Goal: Entertainment & Leisure: Consume media (video, audio)

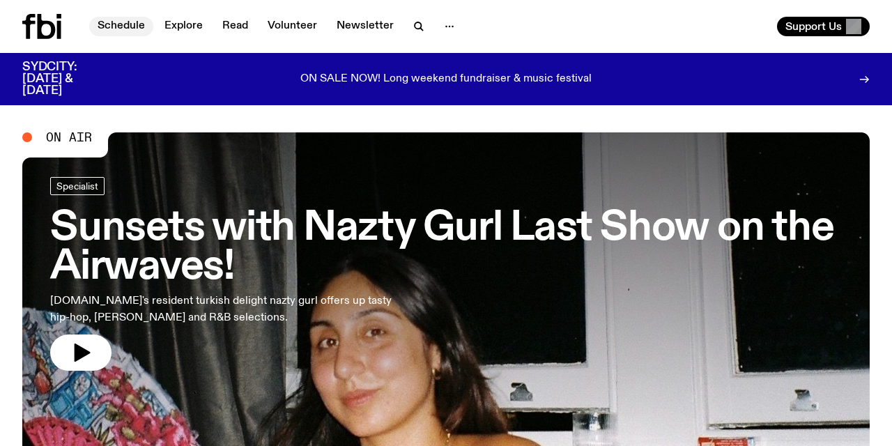
click at [121, 24] on link "Schedule" at bounding box center [121, 27] width 64 height 20
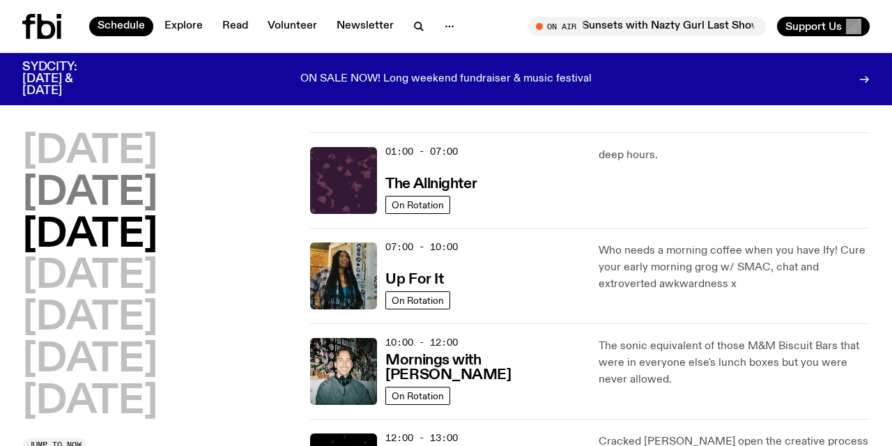
click at [138, 183] on h2 "[DATE]" at bounding box center [89, 193] width 135 height 39
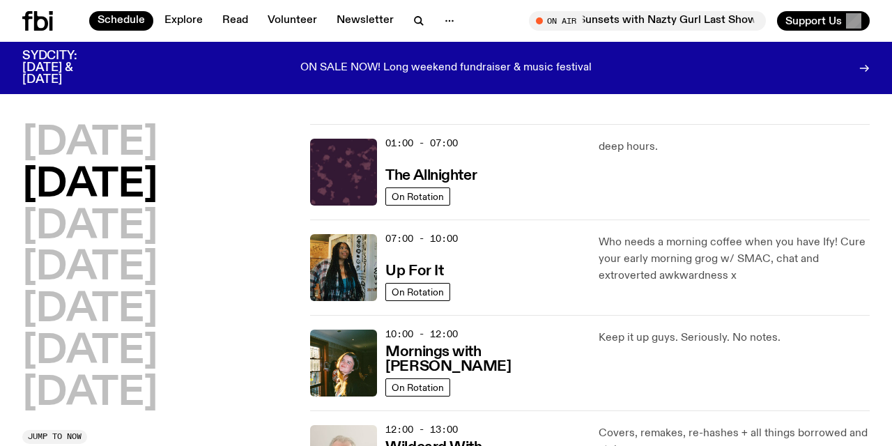
scroll to position [39, 0]
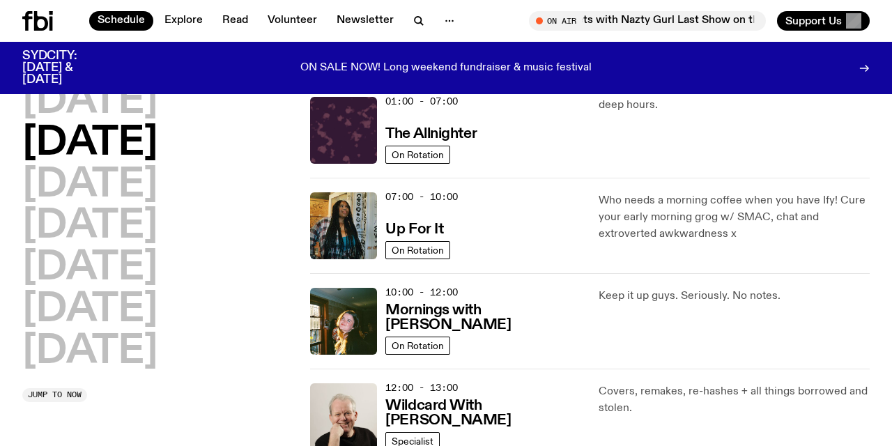
click at [269, 385] on div "[DATE] [DATE] [DATE] [DATE] [DATE] [DATE] [DATE] Jump to now" at bounding box center [157, 242] width 271 height 321
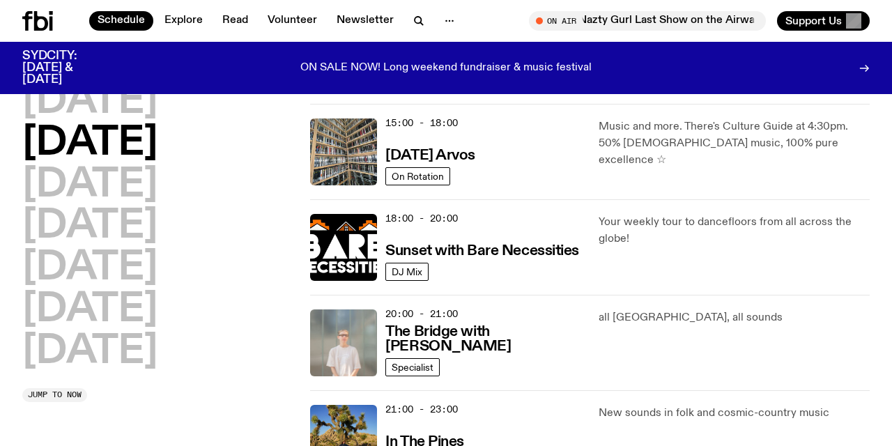
scroll to position [499, 0]
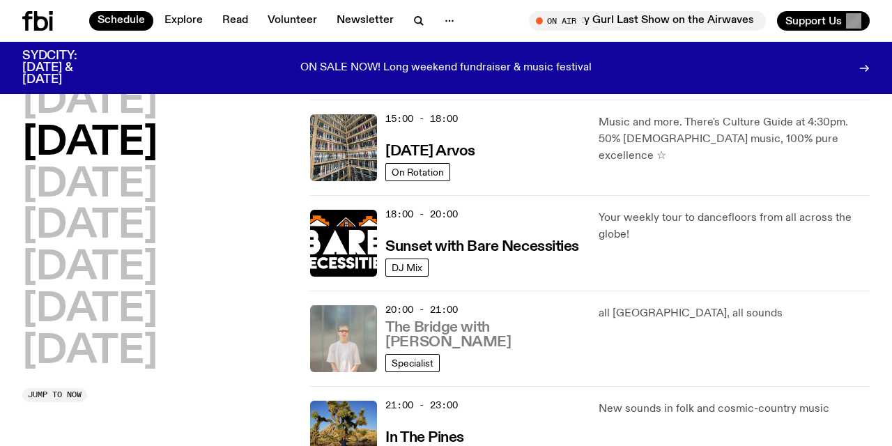
click at [453, 332] on h3 "The Bridge with [PERSON_NAME]" at bounding box center [483, 335] width 196 height 29
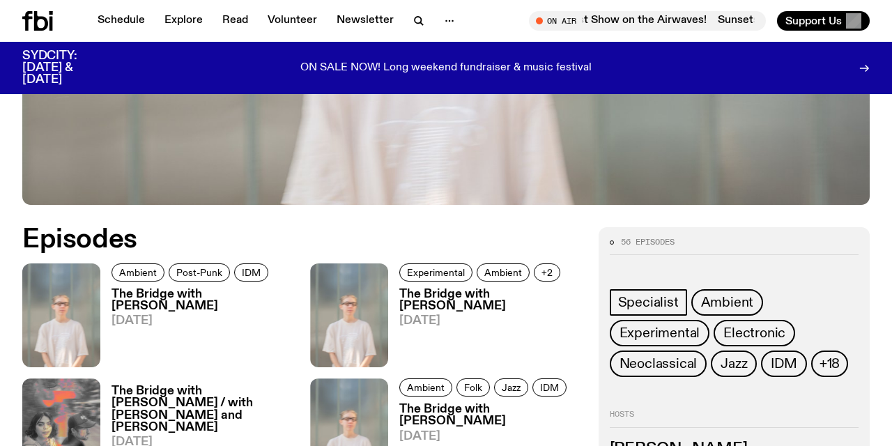
scroll to position [536, 0]
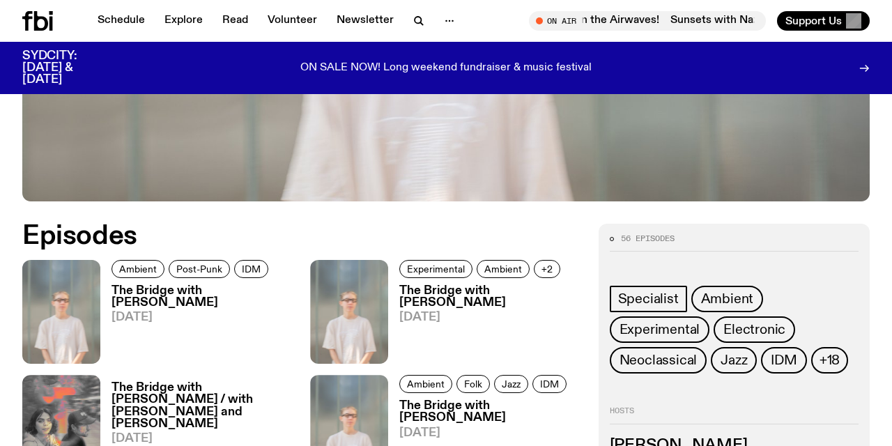
click at [161, 298] on h3 "The Bridge with [PERSON_NAME]" at bounding box center [203, 297] width 182 height 24
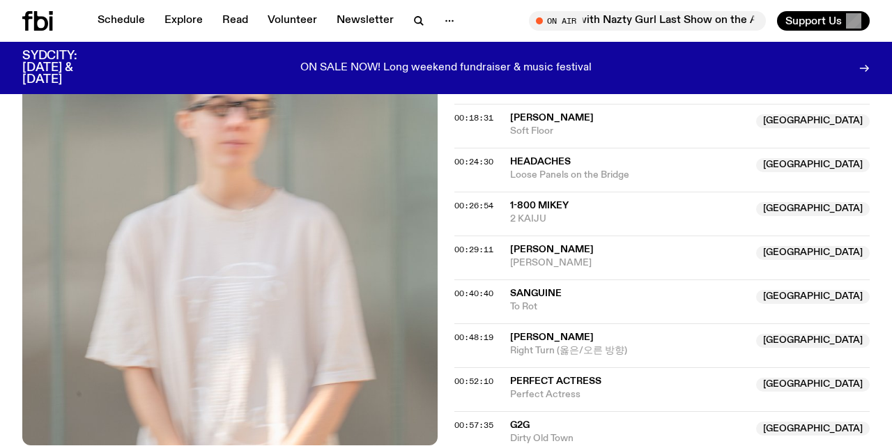
scroll to position [704, 0]
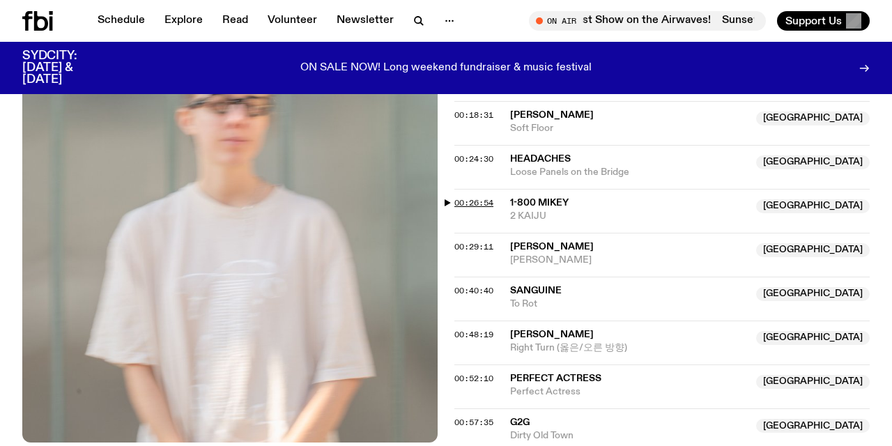
click at [480, 197] on span "00:26:54" at bounding box center [473, 202] width 39 height 11
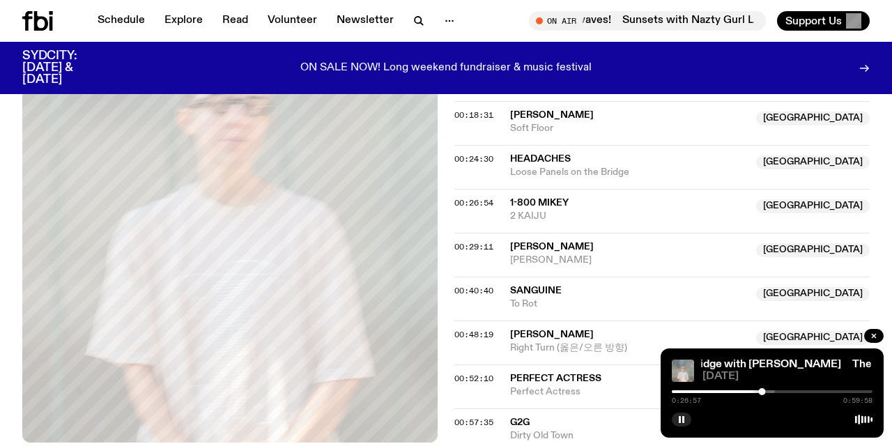
click at [769, 391] on div at bounding box center [674, 391] width 201 height 3
click at [775, 390] on div at bounding box center [685, 391] width 201 height 3
click at [783, 391] on div at bounding box center [716, 391] width 201 height 3
click at [778, 390] on div "0:33:25 0:59:58" at bounding box center [772, 396] width 201 height 17
click at [779, 391] on div at bounding box center [683, 391] width 201 height 3
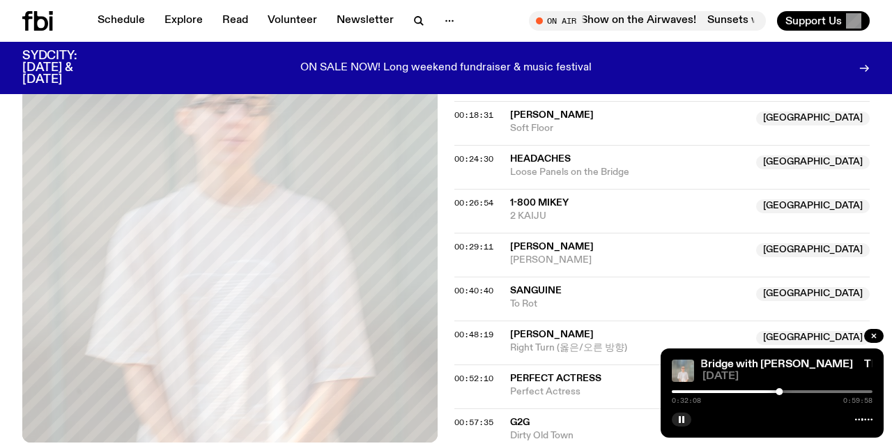
click at [791, 392] on div at bounding box center [772, 391] width 201 height 3
click at [799, 392] on div at bounding box center [772, 391] width 201 height 3
click at [805, 390] on div at bounding box center [772, 391] width 201 height 3
click at [815, 390] on div at bounding box center [772, 391] width 201 height 3
click at [824, 392] on div at bounding box center [772, 391] width 201 height 3
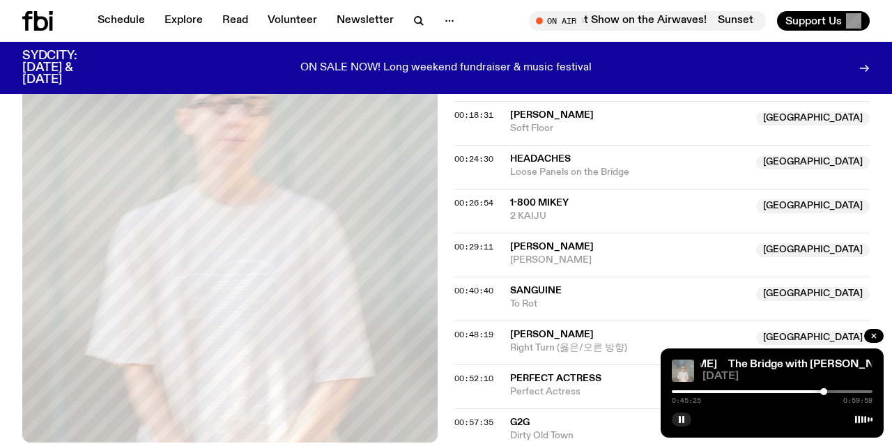
click at [833, 391] on div at bounding box center [772, 391] width 201 height 3
click at [839, 390] on div at bounding box center [772, 391] width 201 height 3
click at [845, 391] on div at bounding box center [772, 391] width 201 height 3
click at [854, 390] on div at bounding box center [772, 391] width 201 height 3
click at [859, 390] on div at bounding box center [772, 391] width 201 height 3
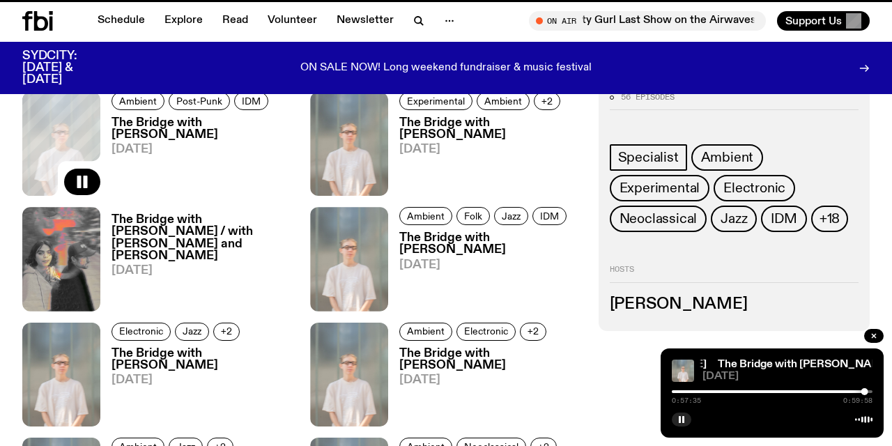
scroll to position [536, 0]
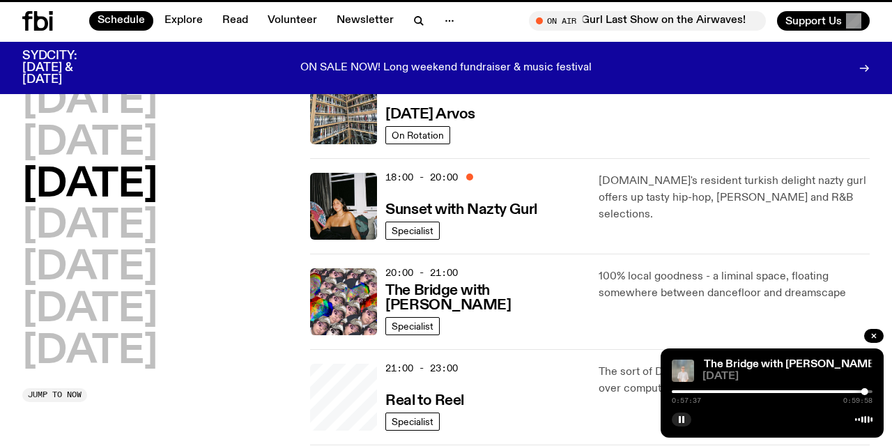
scroll to position [499, 0]
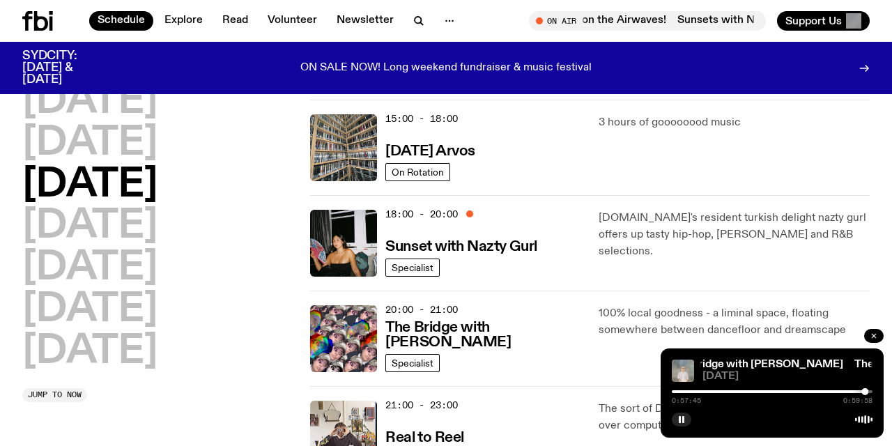
click at [877, 335] on icon "button" at bounding box center [874, 336] width 8 height 8
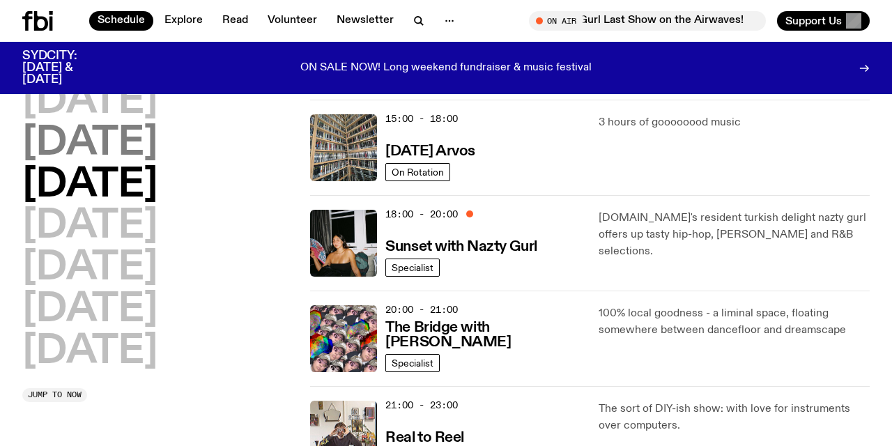
click at [144, 133] on h2 "[DATE]" at bounding box center [89, 143] width 135 height 39
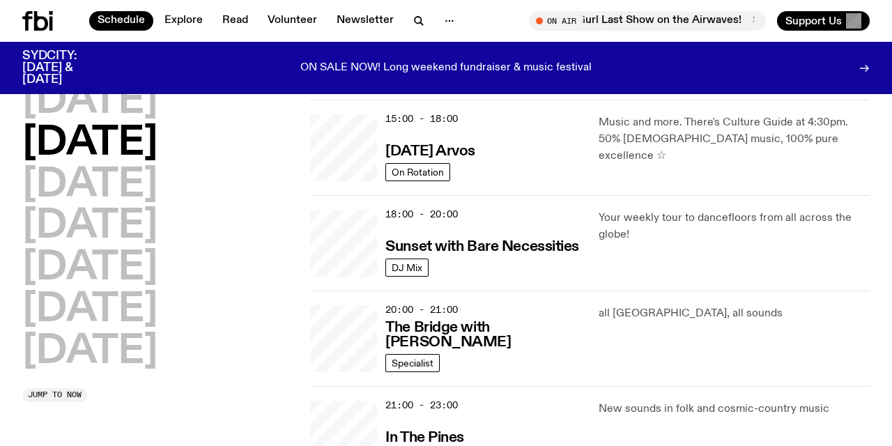
scroll to position [39, 0]
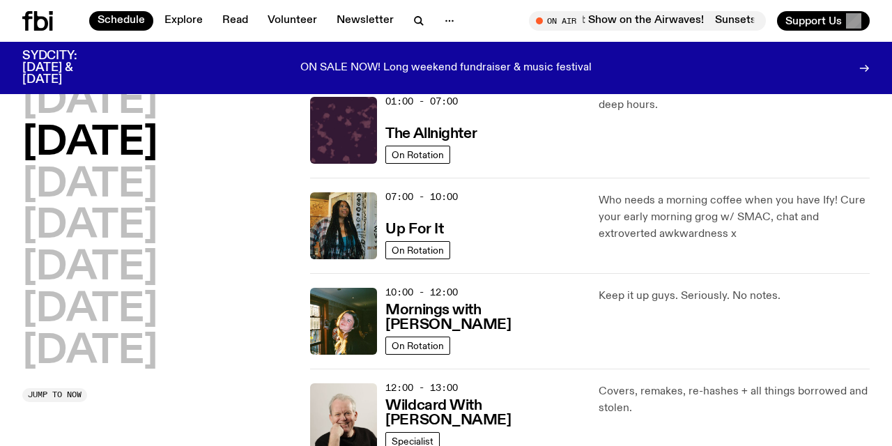
click at [268, 382] on div "[DATE] [DATE] [DATE] [DATE] [DATE] [DATE] [DATE] Jump to now" at bounding box center [157, 242] width 271 height 321
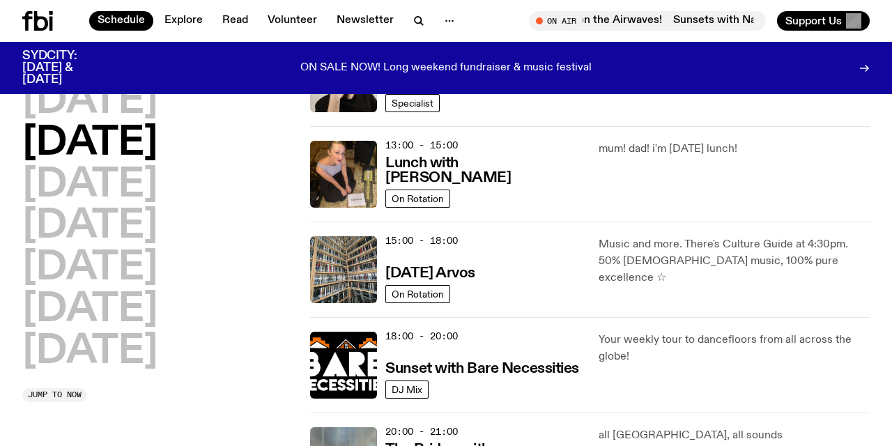
scroll to position [388, 0]
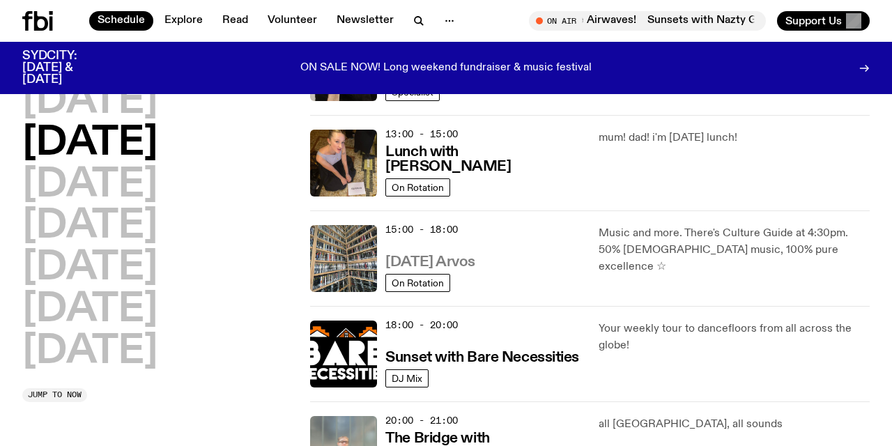
click at [451, 259] on h3 "[DATE] Arvos" at bounding box center [430, 262] width 90 height 15
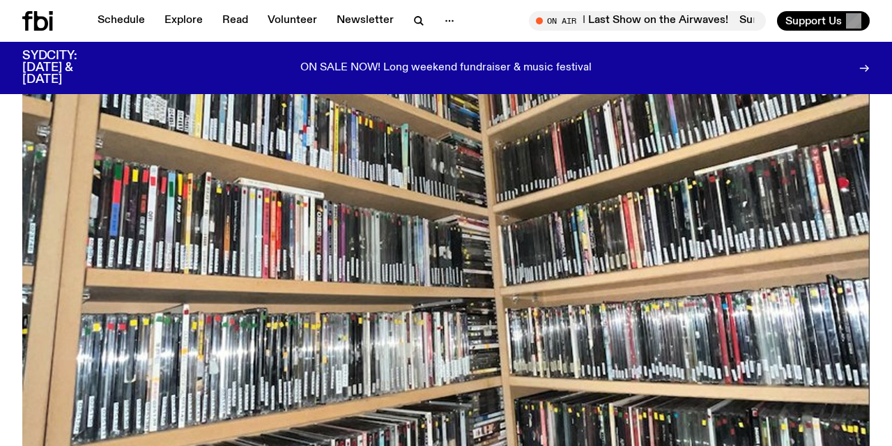
scroll to position [185, 0]
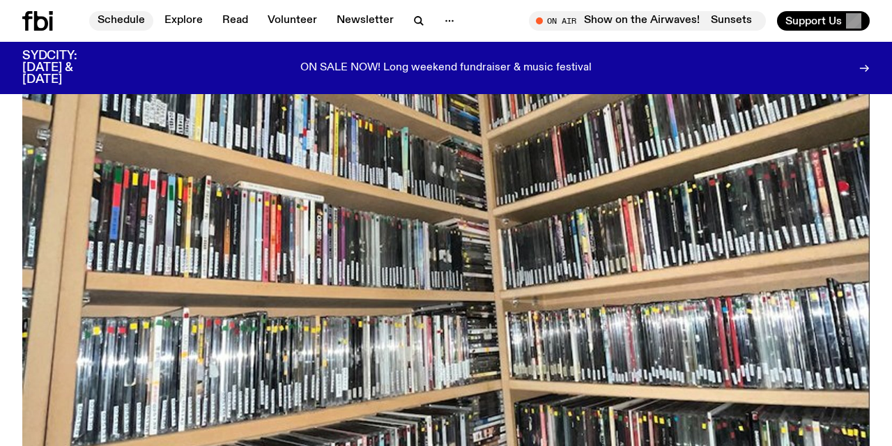
click at [128, 19] on link "Schedule" at bounding box center [121, 21] width 64 height 20
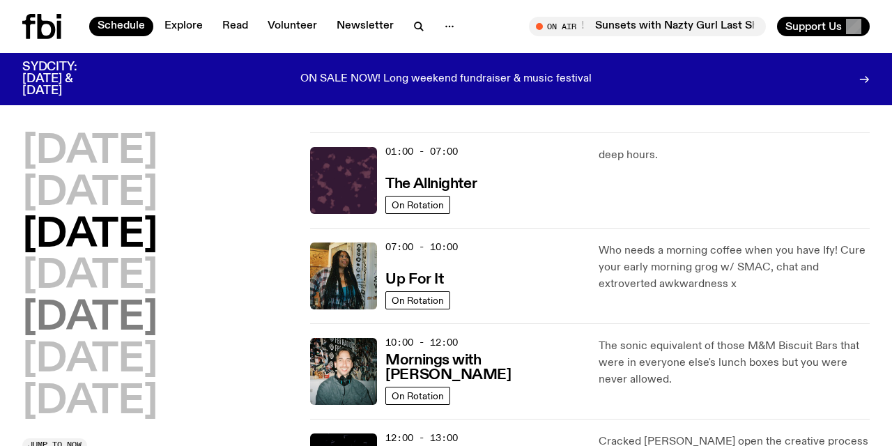
click at [115, 314] on h2 "[DATE]" at bounding box center [89, 318] width 135 height 39
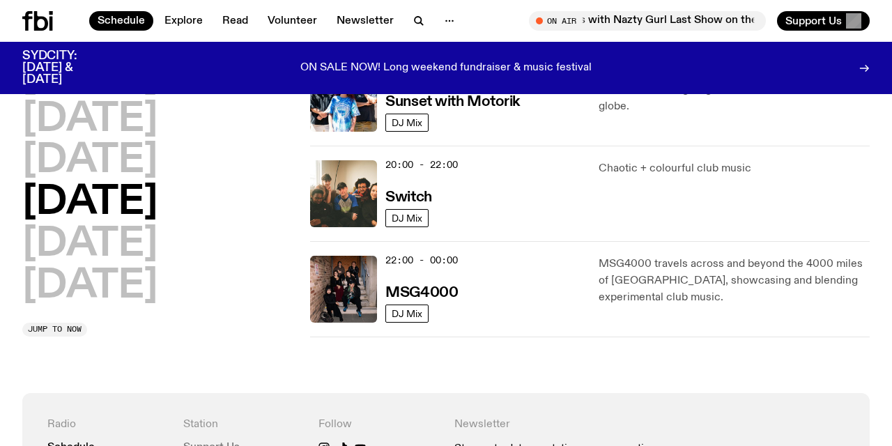
scroll to position [601, 0]
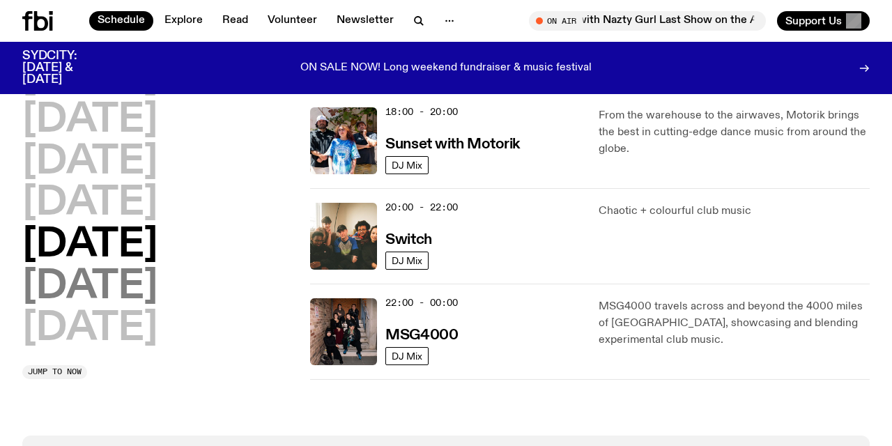
click at [158, 288] on h2 "[DATE]" at bounding box center [89, 287] width 135 height 39
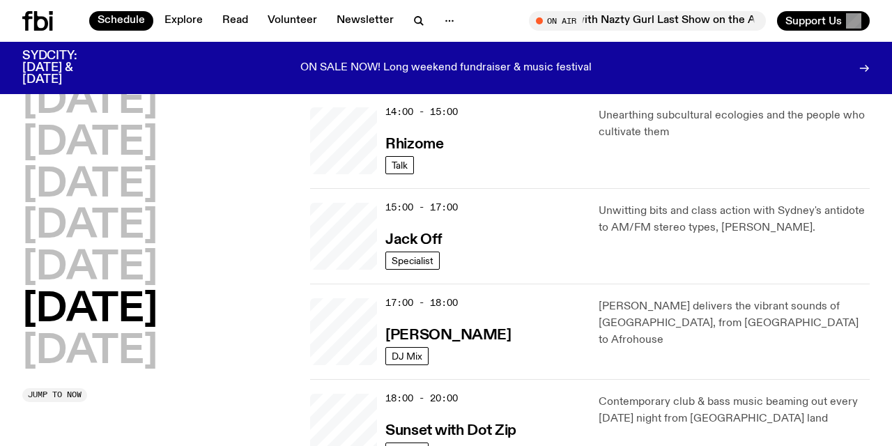
scroll to position [526, 0]
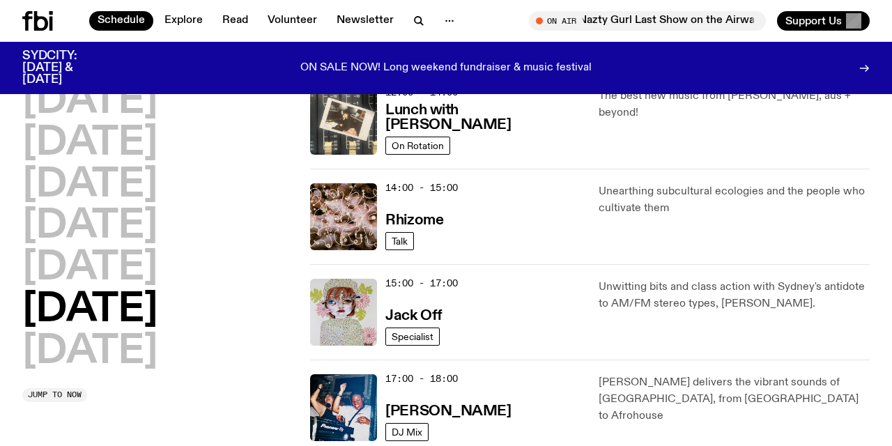
click at [275, 247] on div "[DATE] [DATE] [DATE] [DATE] [DATE] [DATE] [DATE]" at bounding box center [157, 226] width 271 height 289
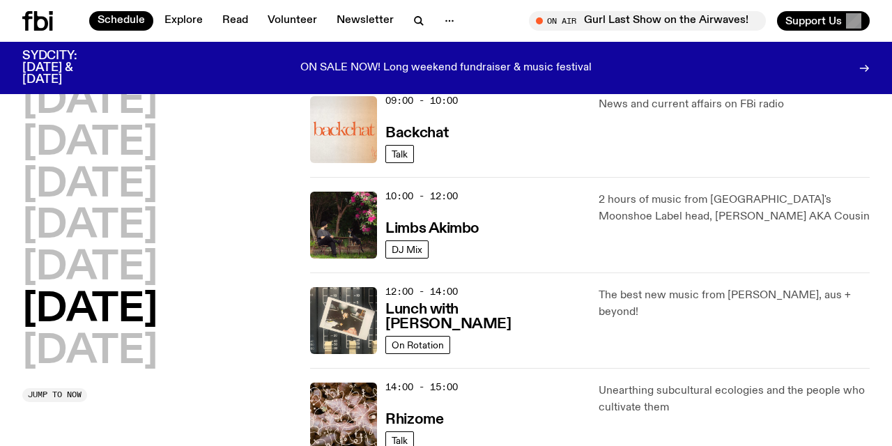
scroll to position [319, 0]
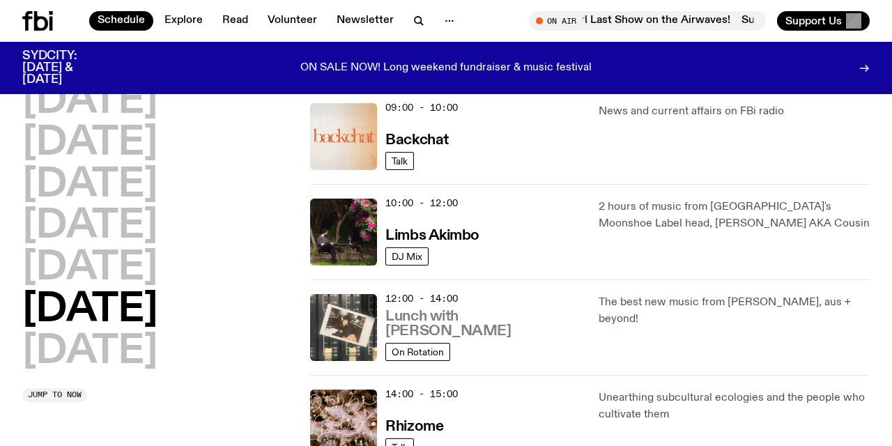
click at [498, 327] on h3 "Lunch with [PERSON_NAME]" at bounding box center [483, 323] width 196 height 29
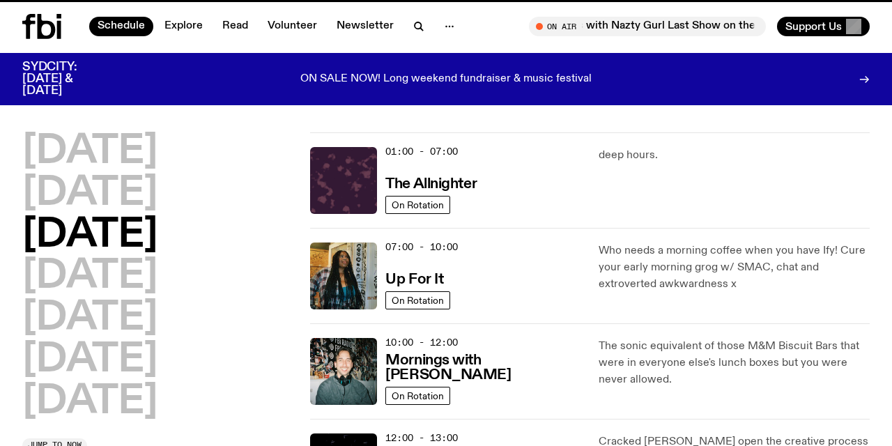
scroll to position [319, 0]
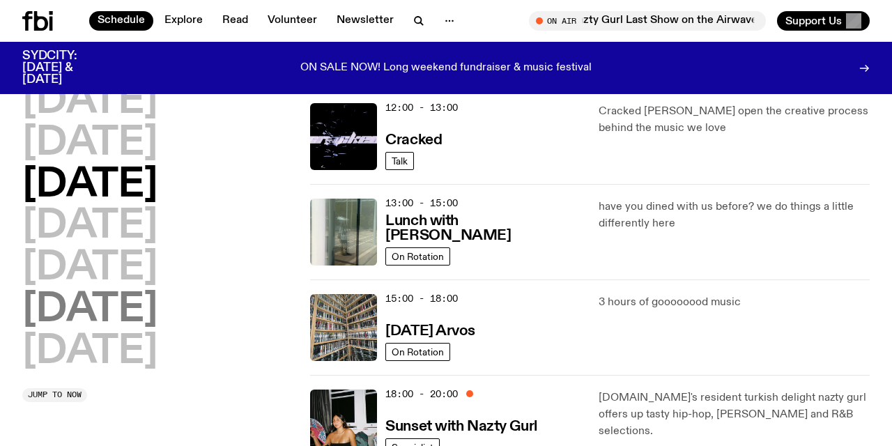
click at [132, 301] on h2 "[DATE]" at bounding box center [89, 310] width 135 height 39
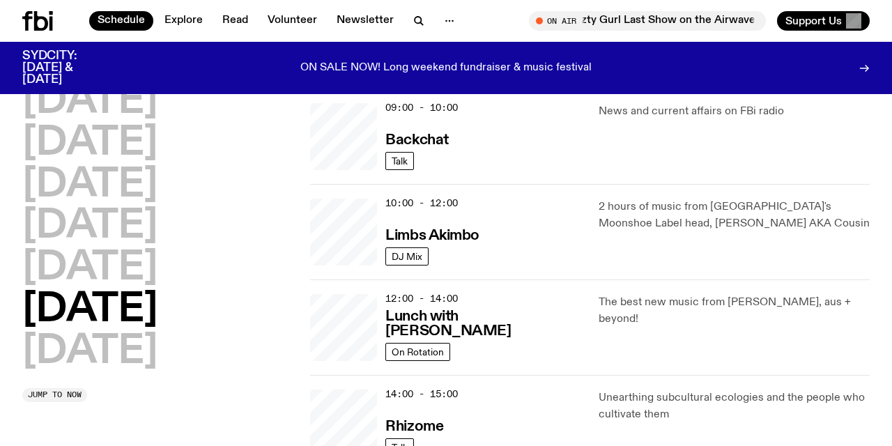
scroll to position [39, 0]
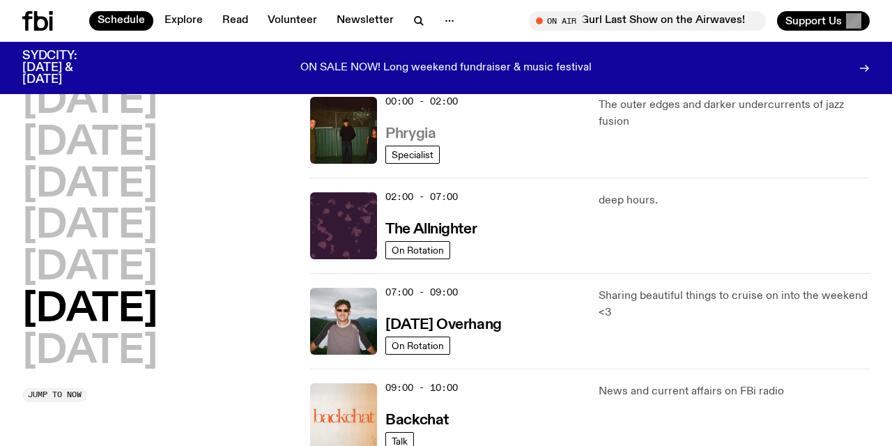
click at [396, 132] on h3 "Phrygia" at bounding box center [410, 134] width 50 height 15
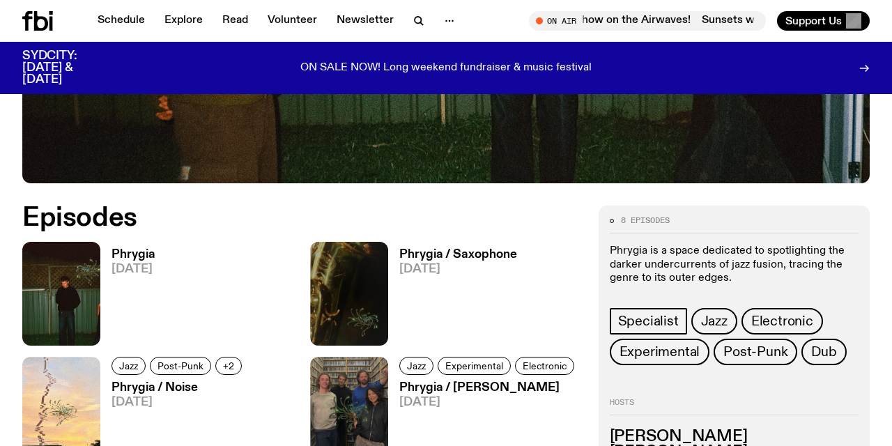
scroll to position [492, 0]
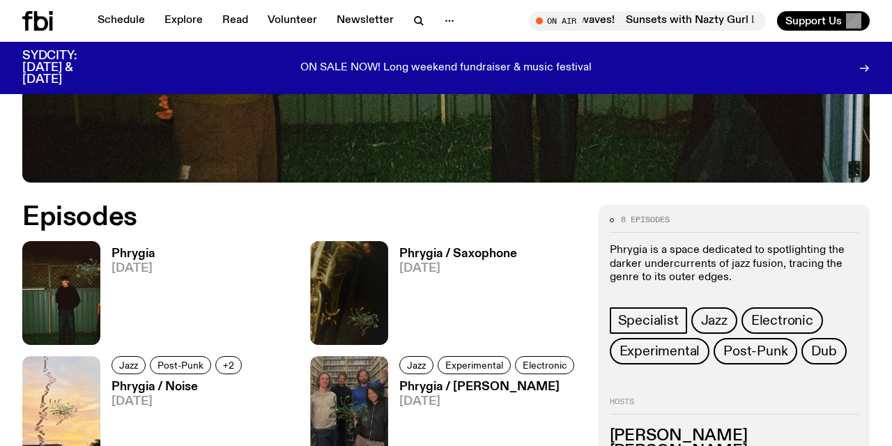
click at [133, 254] on h3 "Phrygia" at bounding box center [134, 254] width 44 height 12
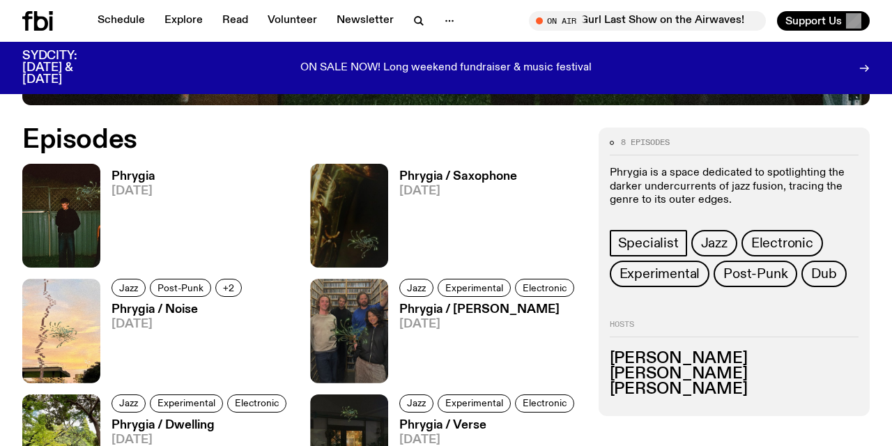
scroll to position [572, 0]
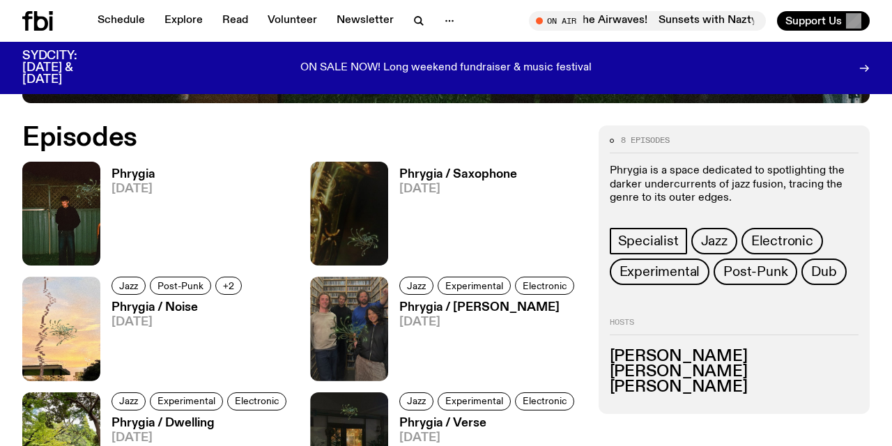
click at [440, 305] on h3 "Phrygia / [PERSON_NAME]" at bounding box center [488, 308] width 179 height 12
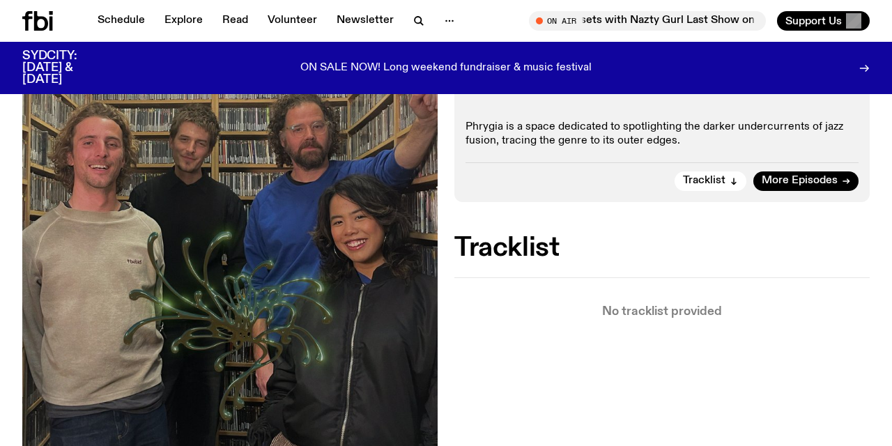
scroll to position [246, 0]
